Goal: Task Accomplishment & Management: Complete application form

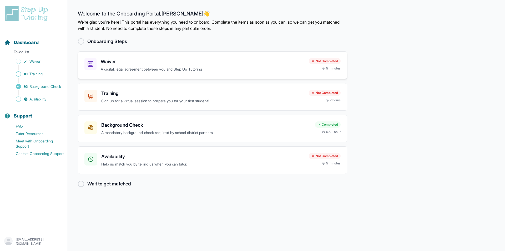
click at [186, 70] on p "A digital, legal agreement between you and Step Up Tutoring" at bounding box center [203, 69] width 204 height 6
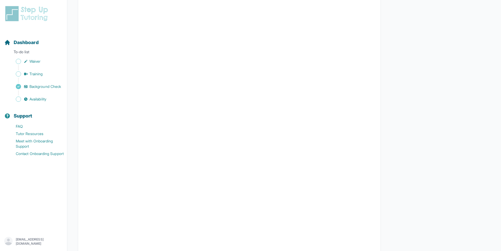
scroll to position [758, 0]
click at [39, 88] on span "Background Check" at bounding box center [45, 86] width 32 height 5
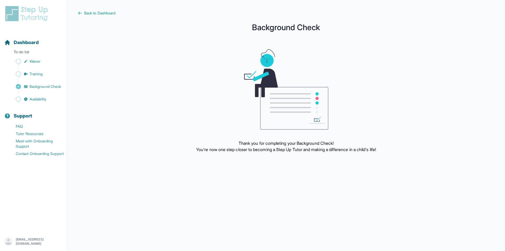
click at [33, 66] on div "Sidebar" at bounding box center [34, 67] width 61 height 5
click at [33, 62] on span "Waiver" at bounding box center [34, 61] width 11 height 5
